Goal: Information Seeking & Learning: Check status

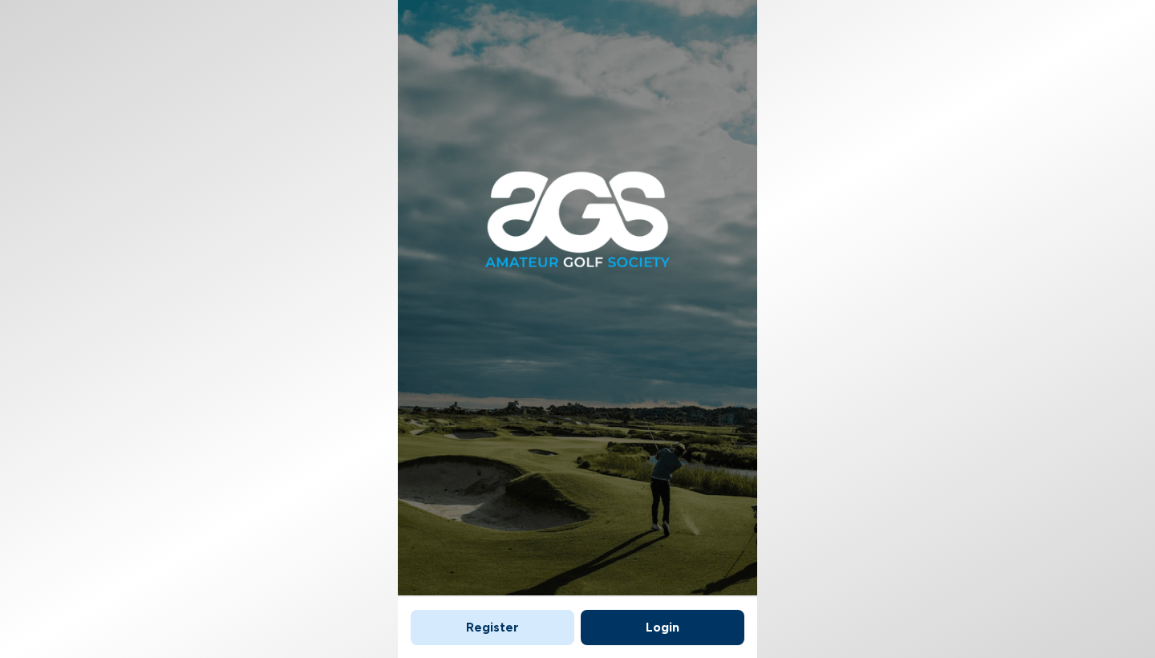
click at [645, 619] on button "Login" at bounding box center [663, 627] width 164 height 35
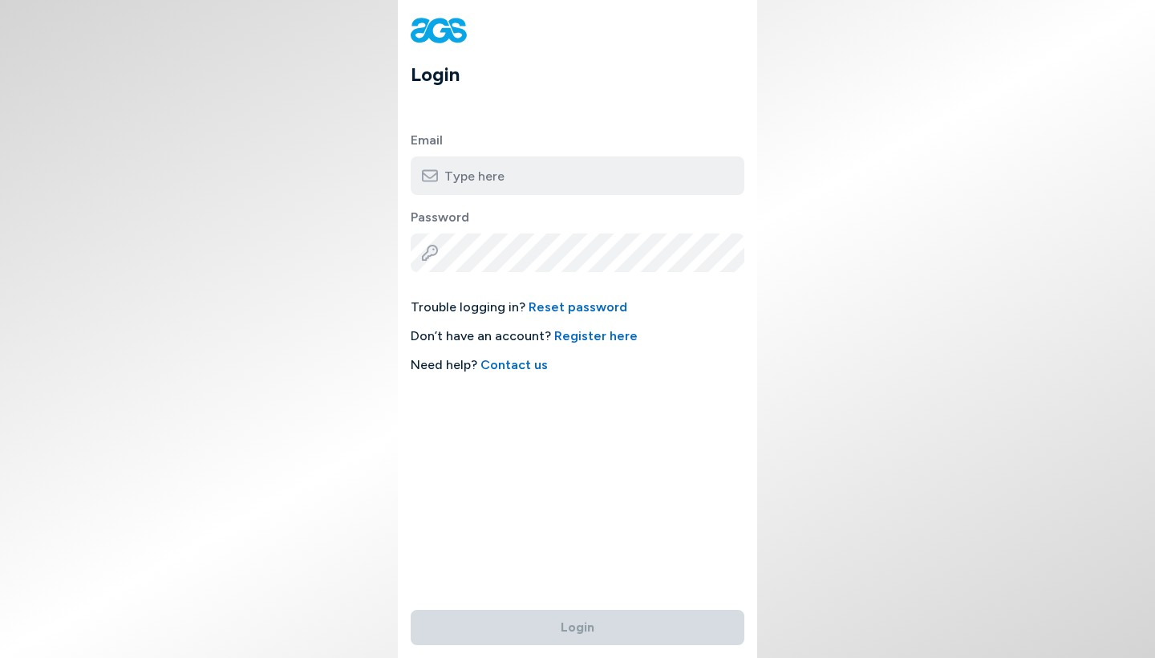
type input "[EMAIL_ADDRESS][DOMAIN_NAME]"
click at [578, 618] on button "Login" at bounding box center [578, 627] width 334 height 35
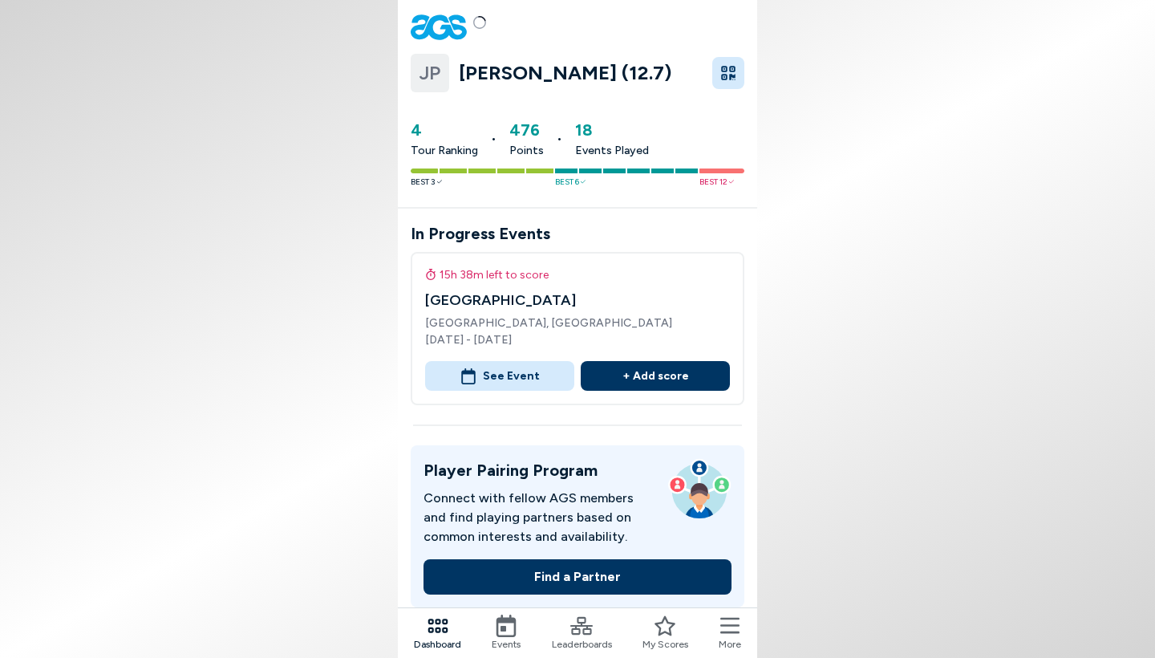
click at [503, 378] on button "See Event" at bounding box center [499, 376] width 149 height 30
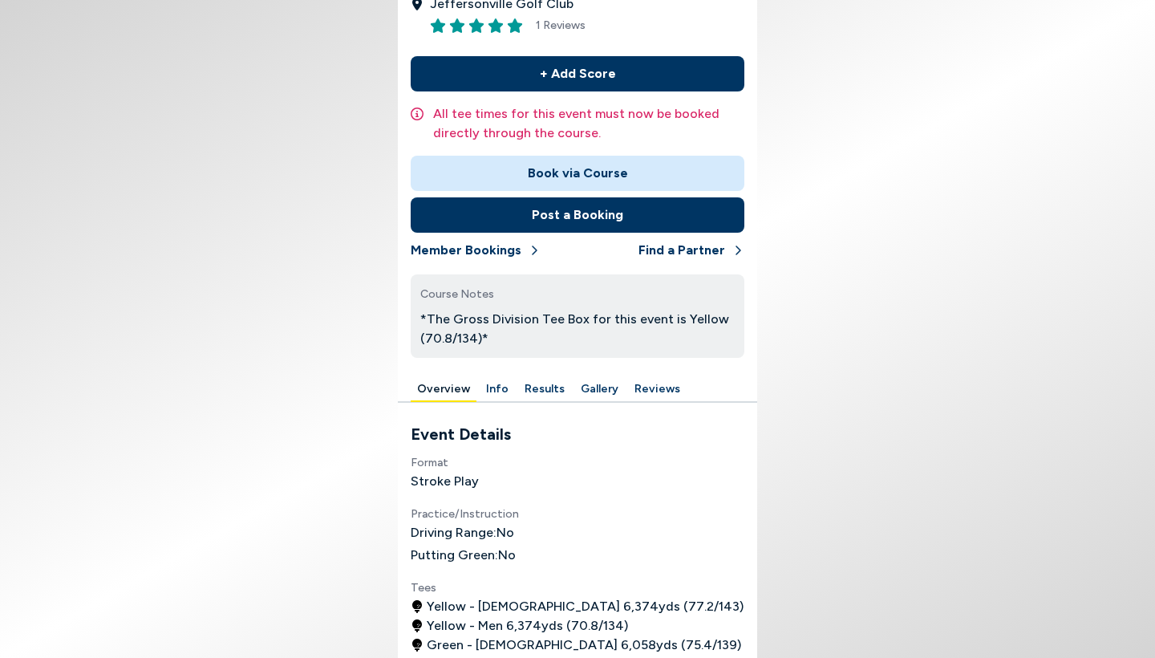
scroll to position [315, 0]
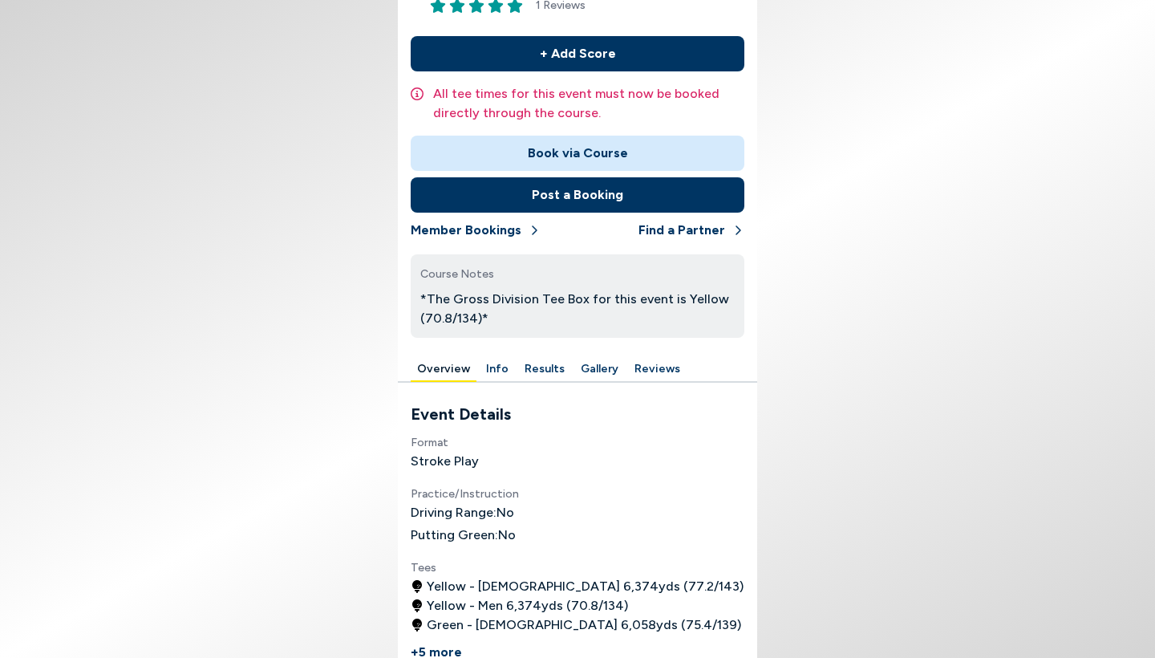
click at [535, 367] on button "Results" at bounding box center [544, 369] width 53 height 25
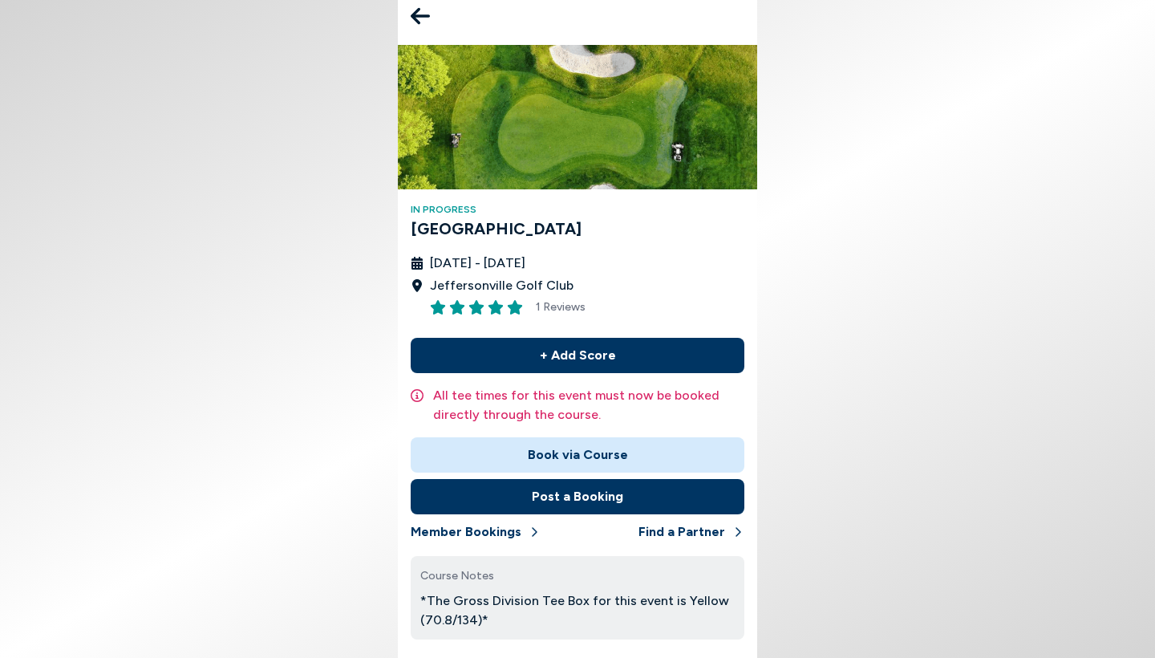
click at [426, 11] on icon at bounding box center [420, 16] width 19 height 32
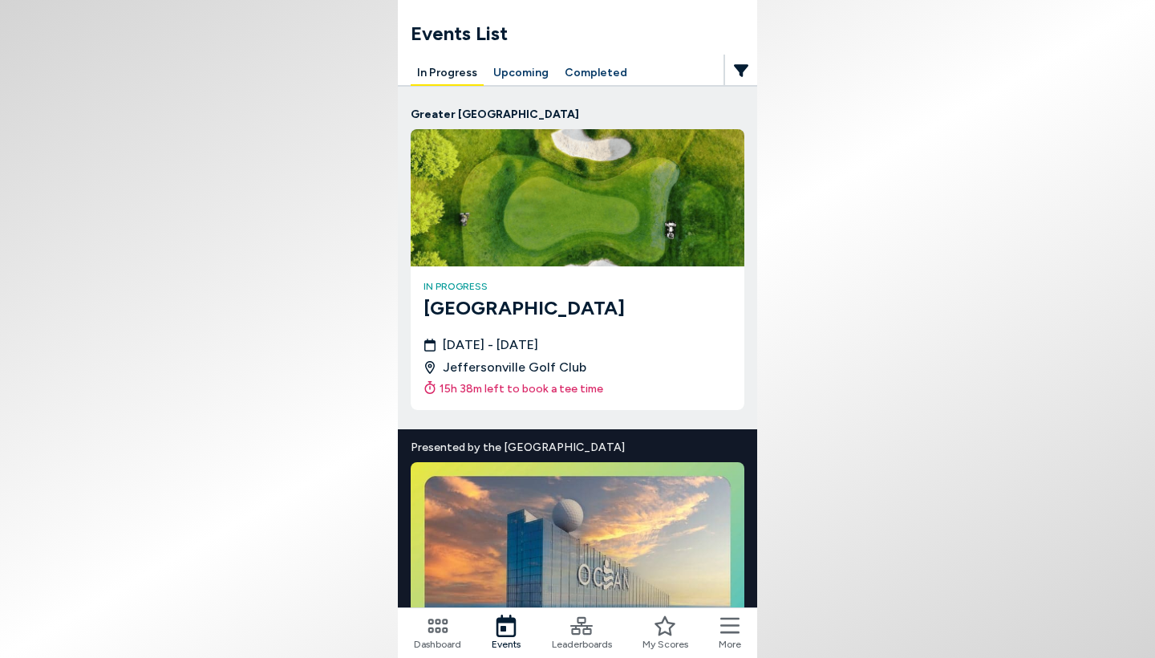
click at [481, 323] on div "in progress [GEOGRAPHIC_DATA] [DATE] - [DATE] [GEOGRAPHIC_DATA] 15h 38m left to…" at bounding box center [578, 338] width 334 height 144
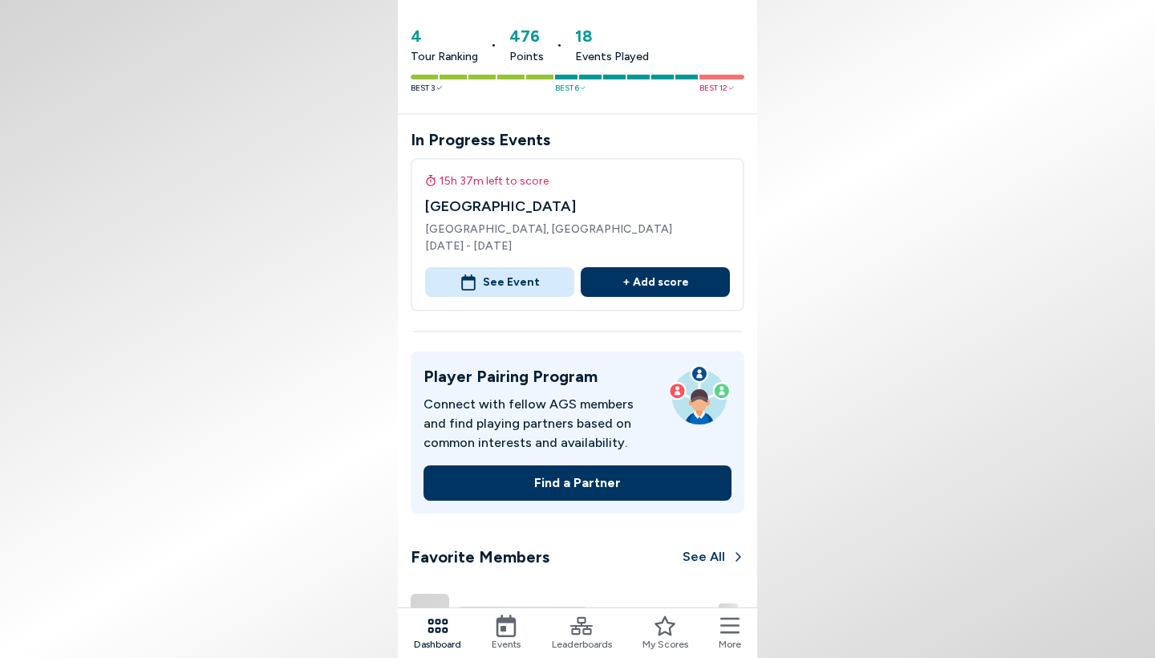
scroll to position [104, 0]
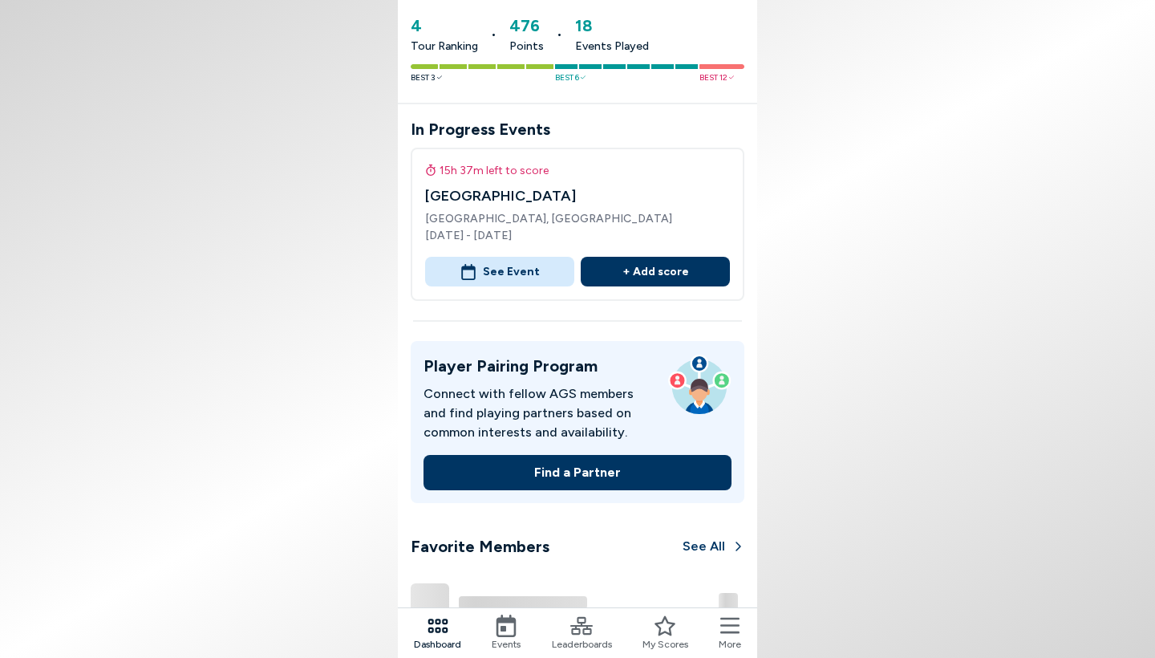
click at [501, 627] on icon at bounding box center [507, 626] width 20 height 22
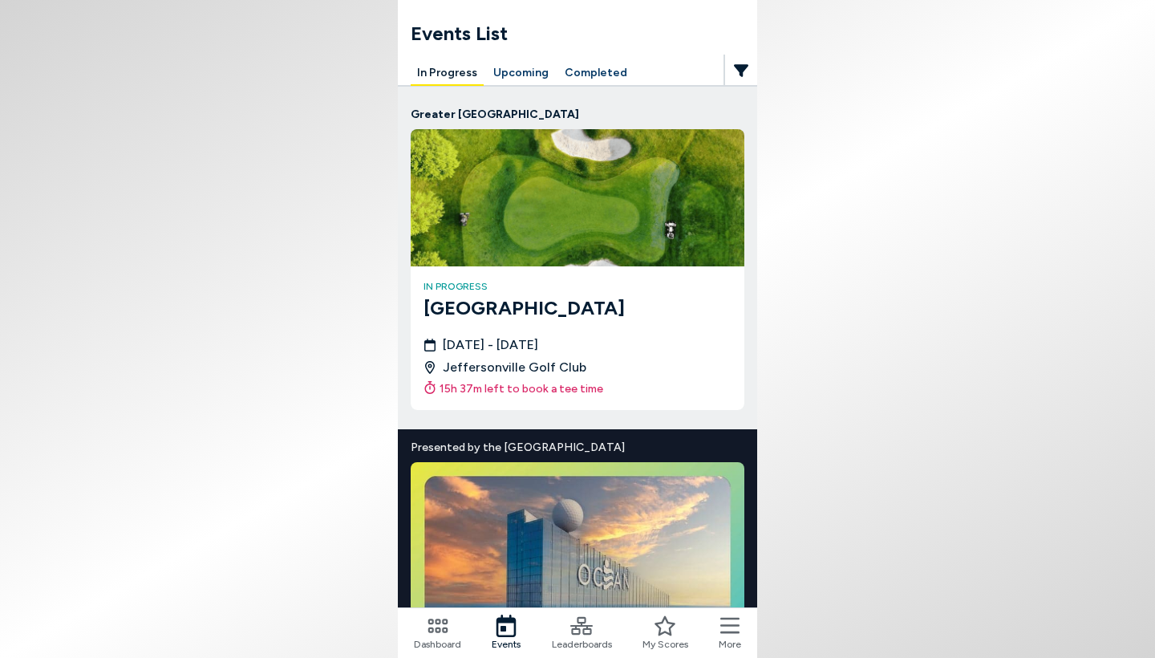
click at [497, 346] on span "[DATE] - [DATE]" at bounding box center [490, 344] width 95 height 19
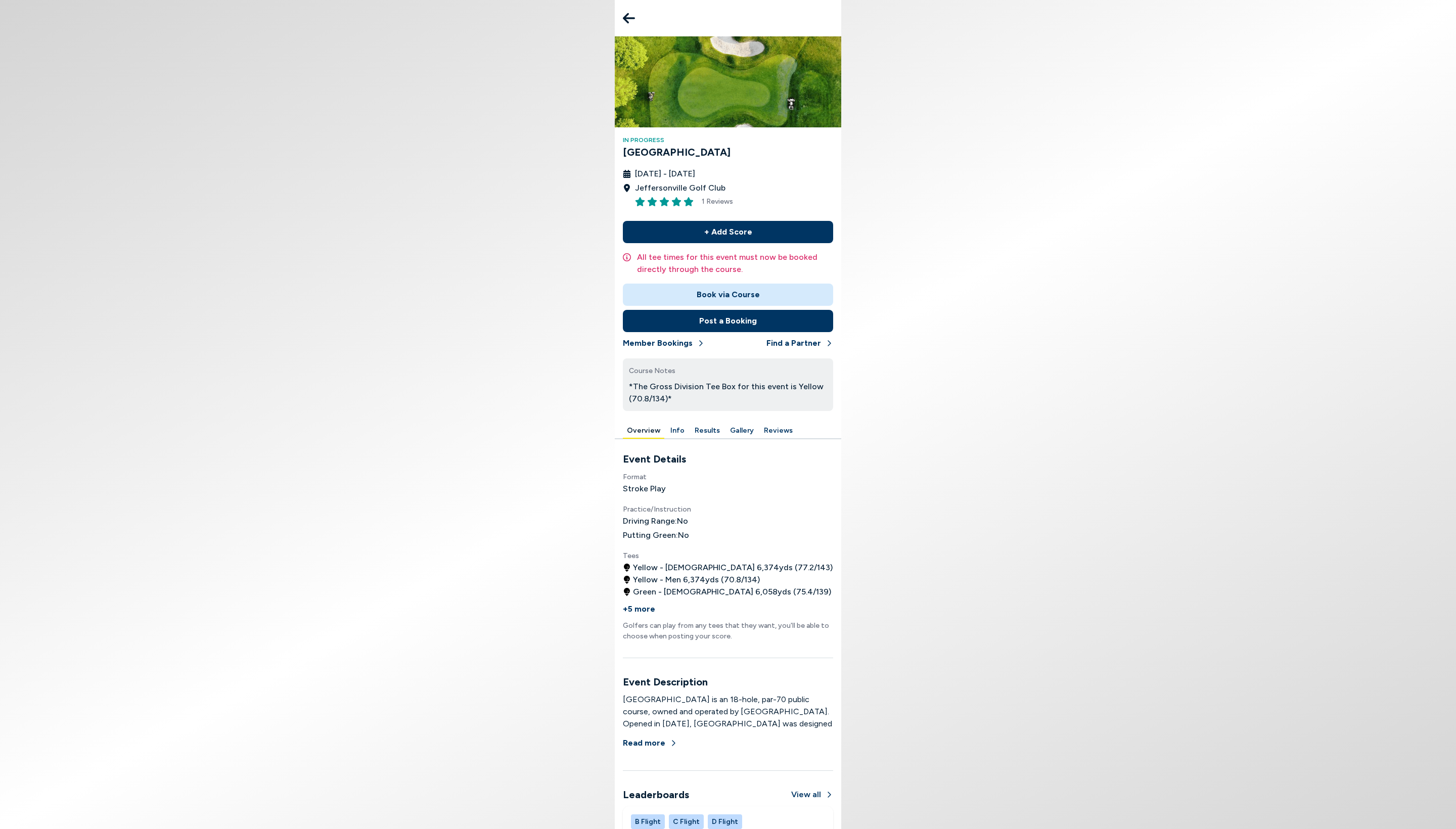
click at [709, 414] on button "Results" at bounding box center [707, 431] width 33 height 16
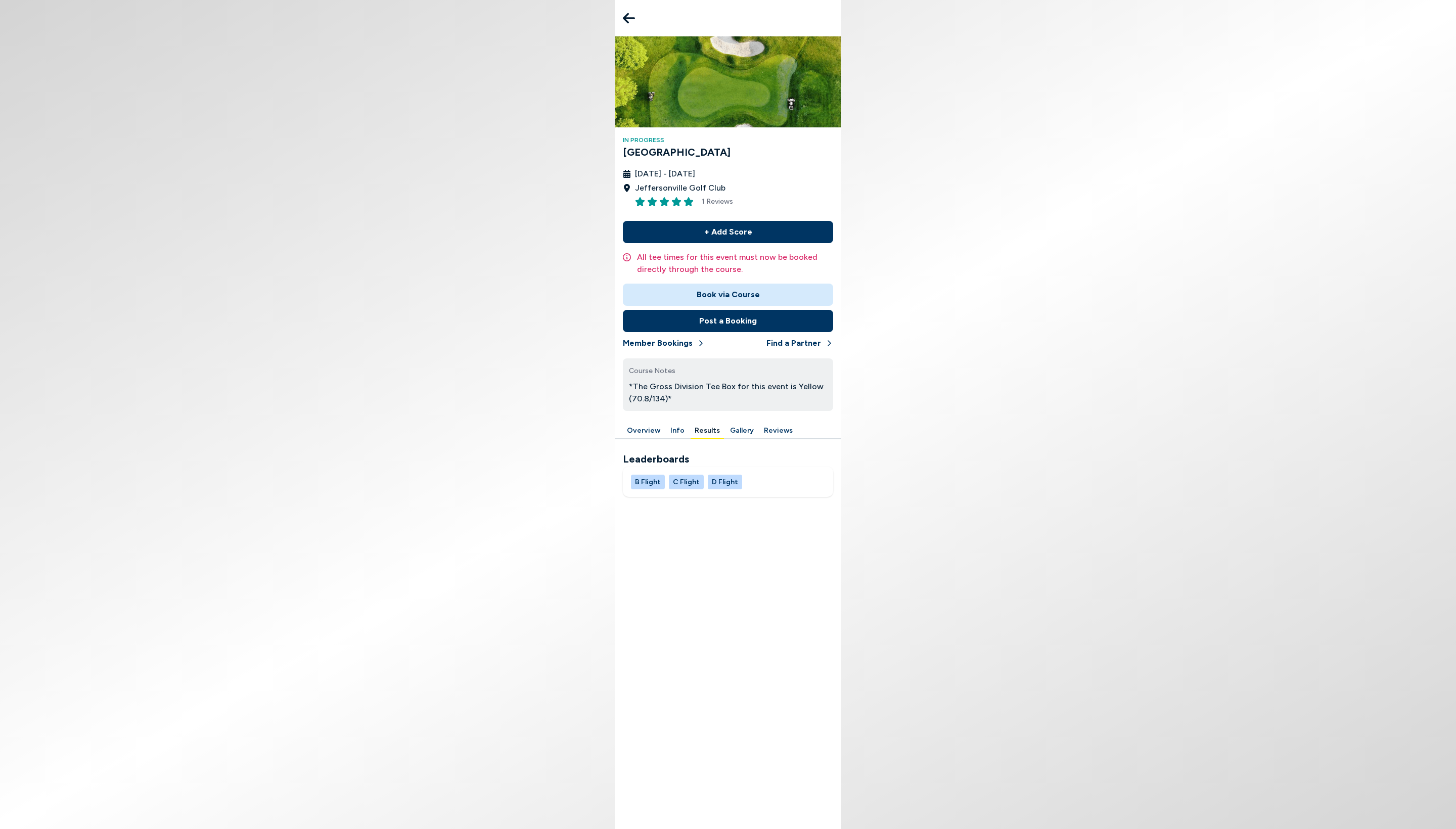
click at [639, 414] on button "B Flight" at bounding box center [648, 481] width 34 height 14
click at [684, 414] on button "C Flight" at bounding box center [685, 481] width 35 height 14
click at [728, 414] on button "D Flight" at bounding box center [725, 481] width 35 height 14
click at [644, 414] on button "B Flight" at bounding box center [648, 481] width 34 height 14
click at [728, 414] on button "2" at bounding box center [728, 718] width 20 height 20
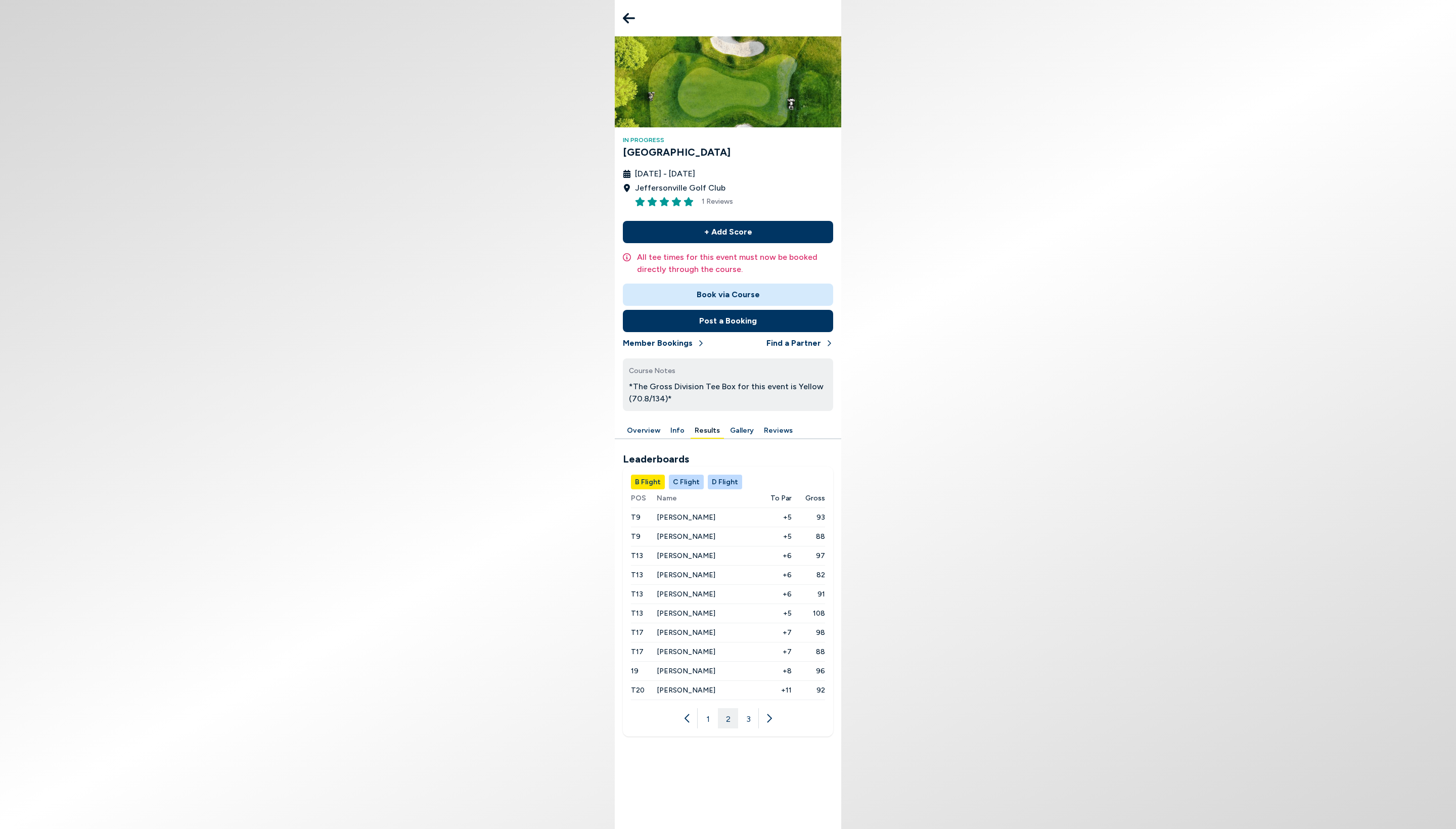
click at [728, 414] on button "3" at bounding box center [748, 718] width 20 height 20
click at [728, 414] on button "2" at bounding box center [728, 661] width 20 height 20
click at [708, 414] on button "1" at bounding box center [708, 718] width 20 height 20
click at [622, 25] on icon at bounding box center [628, 18] width 12 height 20
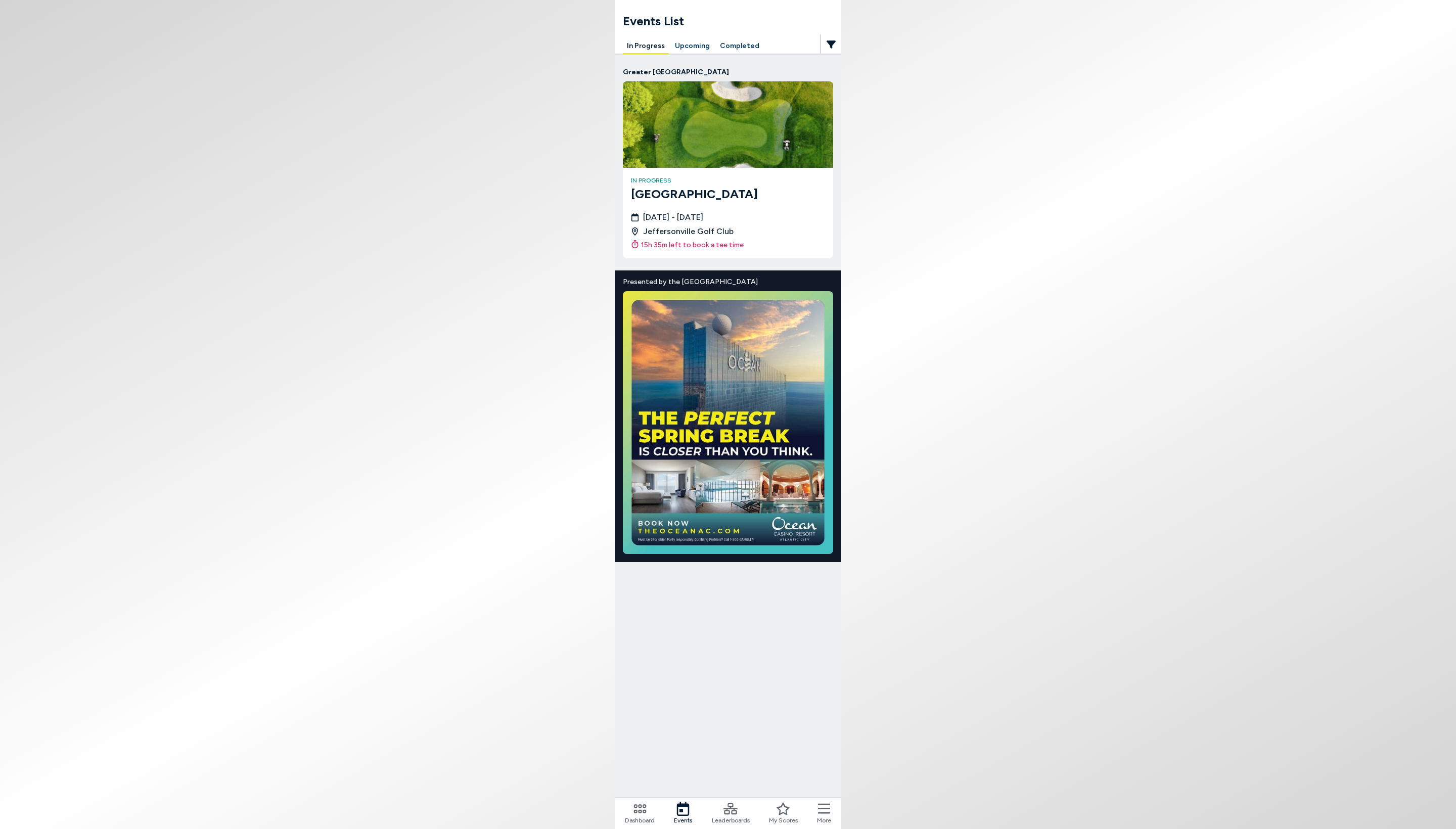
click at [728, 414] on span "Leaderboards" at bounding box center [731, 820] width 38 height 9
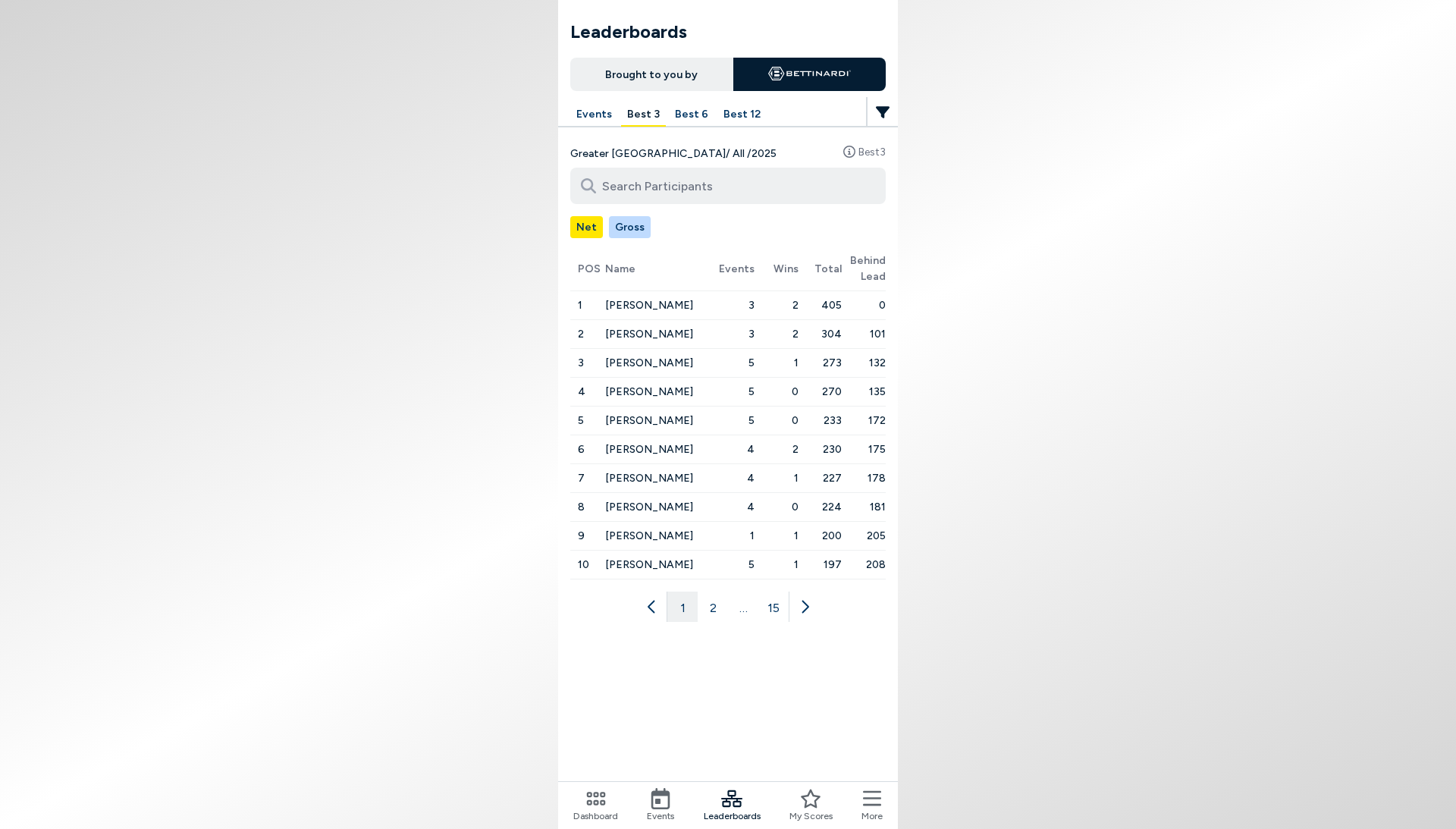
click at [742, 116] on button "Best 12" at bounding box center [742, 114] width 49 height 24
